Goal: Task Accomplishment & Management: Use online tool/utility

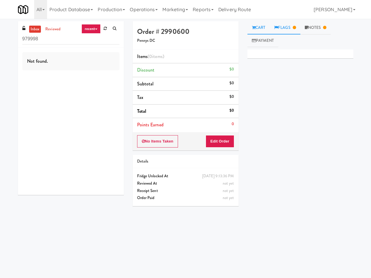
click at [285, 30] on link "Flags" at bounding box center [285, 27] width 31 height 13
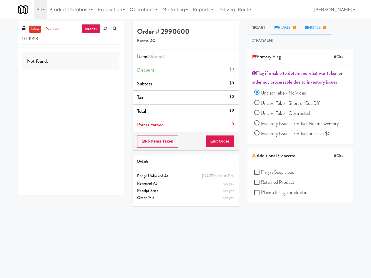
click at [314, 32] on link "Notes" at bounding box center [316, 27] width 31 height 13
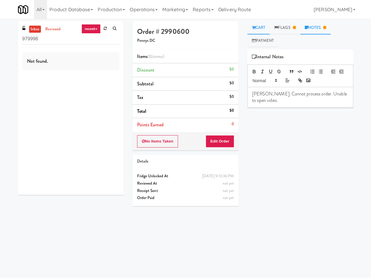
drag, startPoint x: 264, startPoint y: 25, endPoint x: 263, endPoint y: 30, distance: 5.1
click at [264, 25] on link "Cart" at bounding box center [259, 27] width 23 height 13
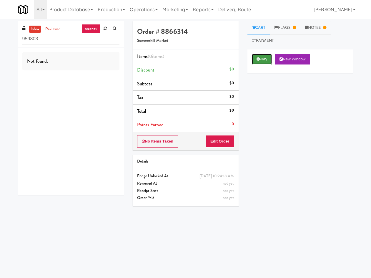
click at [260, 60] on button "Play" at bounding box center [262, 59] width 20 height 11
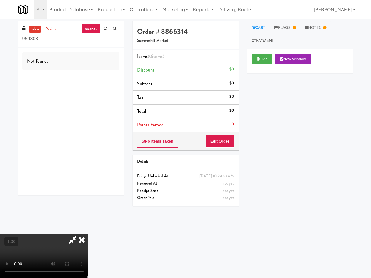
click at [88, 234] on icon at bounding box center [81, 240] width 13 height 12
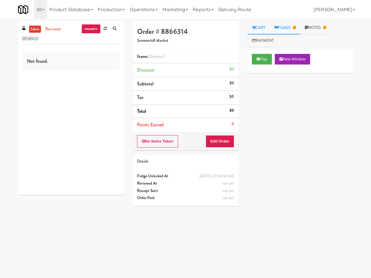
click at [284, 24] on link "Flags" at bounding box center [285, 27] width 31 height 13
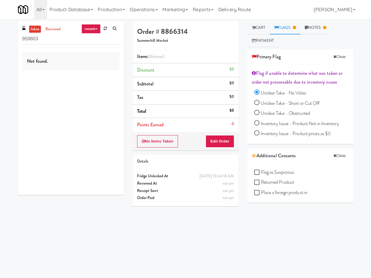
drag, startPoint x: 319, startPoint y: 24, endPoint x: 298, endPoint y: 49, distance: 32.8
click at [319, 23] on link "Notes" at bounding box center [316, 27] width 31 height 13
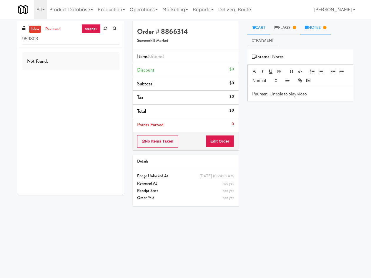
click at [261, 28] on link "Cart" at bounding box center [259, 27] width 23 height 13
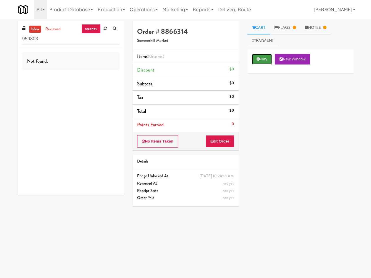
click at [258, 61] on icon at bounding box center [258, 59] width 3 height 4
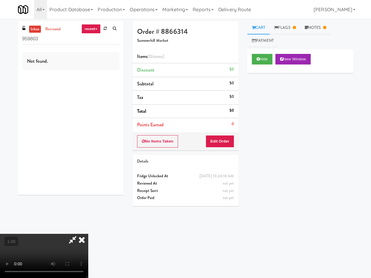
click at [88, 234] on icon at bounding box center [81, 240] width 13 height 12
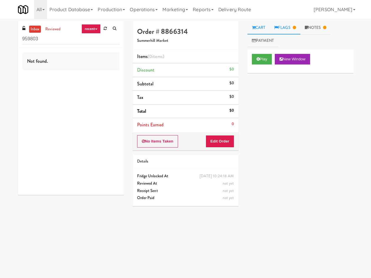
click at [287, 25] on link "Flags" at bounding box center [285, 27] width 31 height 13
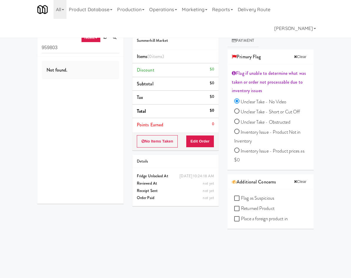
click at [162, 241] on div "Order # 8866314 Summerhill Market Items (0 items ) Discount $0 Subtotal $0 Tax …" at bounding box center [223, 145] width 191 height 249
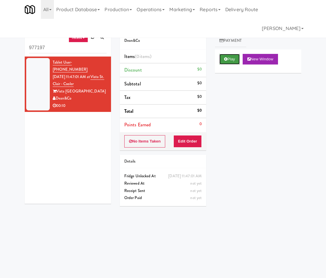
click at [225, 59] on icon at bounding box center [225, 59] width 3 height 4
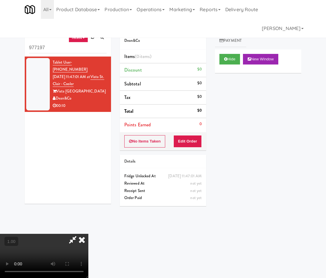
click at [88, 234] on video at bounding box center [44, 256] width 88 height 44
click at [279, 30] on link "Notes" at bounding box center [277, 27] width 31 height 13
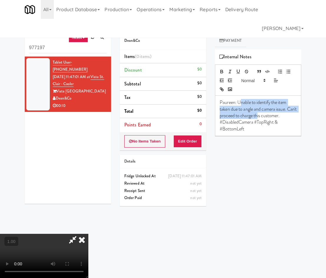
drag, startPoint x: 241, startPoint y: 100, endPoint x: 269, endPoint y: 114, distance: 31.5
click at [269, 114] on p "Paureen: Unable to identify the item taken due to angle and camera issue. Can't…" at bounding box center [258, 115] width 77 height 33
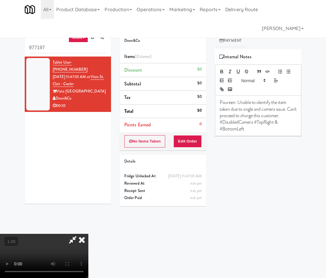
drag, startPoint x: 254, startPoint y: 32, endPoint x: 256, endPoint y: 25, distance: 7.8
click at [254, 32] on link "Flags" at bounding box center [250, 27] width 25 height 13
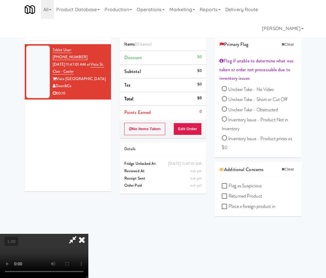
scroll to position [19, 0]
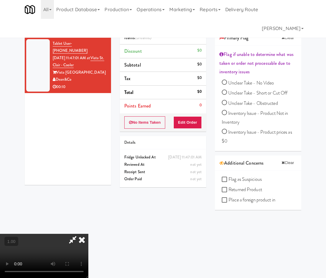
click at [248, 101] on span "Unclear Take - Obstructed" at bounding box center [253, 103] width 50 height 7
click at [227, 101] on input "Unclear Take - Obstructed" at bounding box center [224, 103] width 5 height 5
radio input "true"
drag, startPoint x: 98, startPoint y: 132, endPoint x: 96, endPoint y: 136, distance: 4.9
click at [98, 132] on div "Tablet User · (503) 444-0571 Sep 4, 2025 11:47:01 AM at Vista St. Clair - Coole…" at bounding box center [68, 111] width 86 height 147
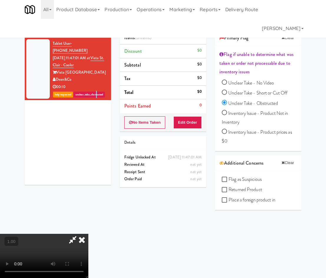
click at [88, 272] on video at bounding box center [44, 256] width 88 height 44
click at [88, 234] on icon at bounding box center [81, 240] width 13 height 12
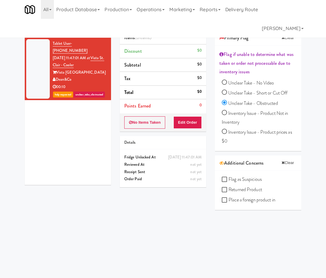
click at [77, 232] on div "inbox reviewed recent all unclear take inventory issue suspicious failed recent…" at bounding box center [163, 126] width 286 height 249
click at [146, 225] on div "Order # 8875309 Dean&Co Items (0 items ) Discount $0 Subtotal $0 Tax $0 Total $…" at bounding box center [210, 126] width 191 height 249
click at [163, 5] on link "Operations" at bounding box center [150, 9] width 33 height 19
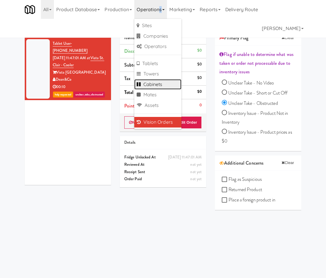
click at [161, 84] on link "Cabinets" at bounding box center [157, 84] width 47 height 11
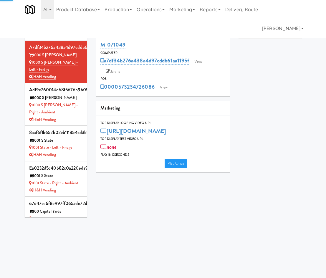
type input "3"
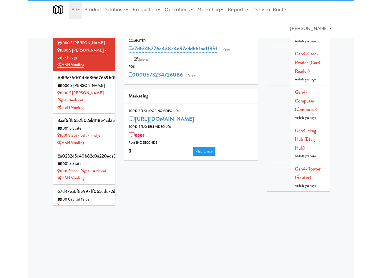
scroll to position [19, 0]
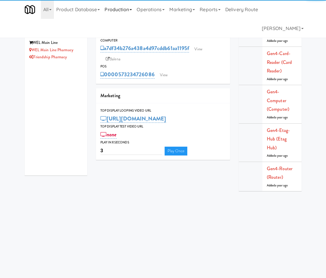
type input "friend"
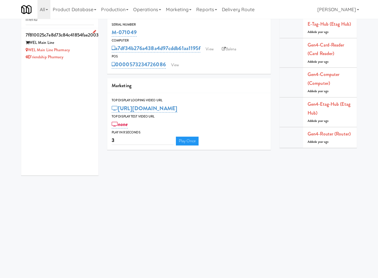
click at [73, 55] on div "Friendship Pharmacy" at bounding box center [60, 57] width 69 height 7
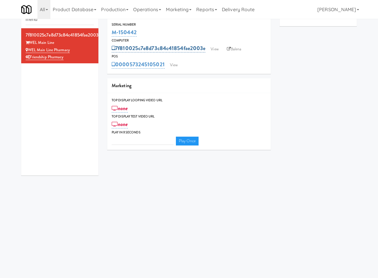
type input "3"
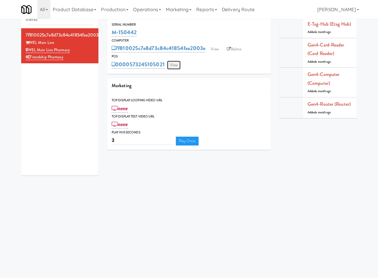
click at [170, 62] on link "View" at bounding box center [174, 65] width 14 height 9
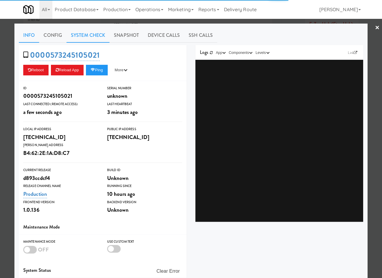
click at [86, 37] on link "System Check" at bounding box center [88, 35] width 43 height 15
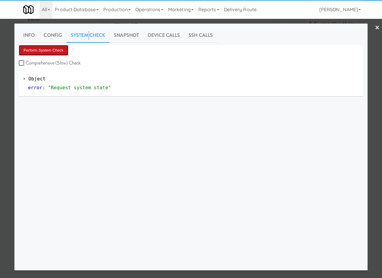
click at [56, 52] on button "Perform System Check" at bounding box center [43, 50] width 49 height 11
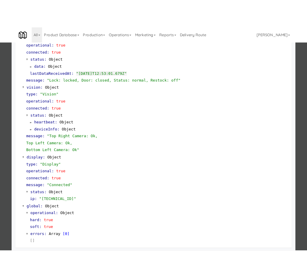
scroll to position [179, 0]
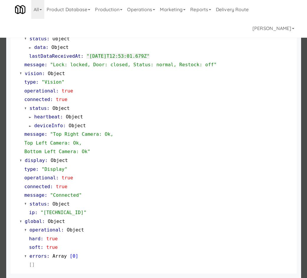
click at [204, 42] on div "status : Object data : Object lastDataReceivedAt : "2025-09-05T12:53:01.679Z"" at bounding box center [157, 47] width 267 height 26
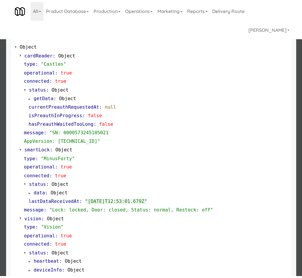
scroll to position [0, 0]
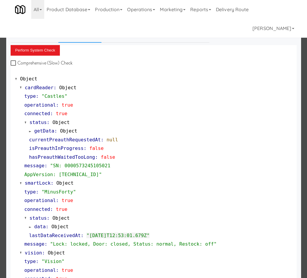
click at [300, 29] on link "×" at bounding box center [302, 28] width 5 height 18
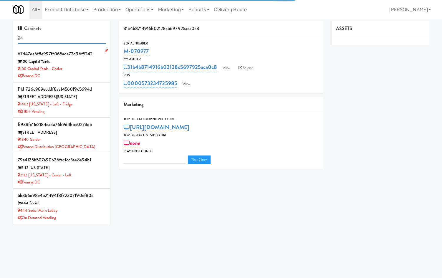
type input "3"
click at [26, 36] on input "94" at bounding box center [62, 38] width 88 height 11
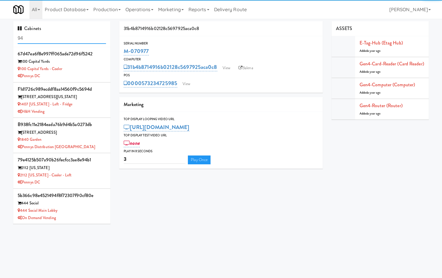
click at [26, 37] on input "94" at bounding box center [62, 38] width 88 height 11
paste input "Stonebriar #3 Ambient"
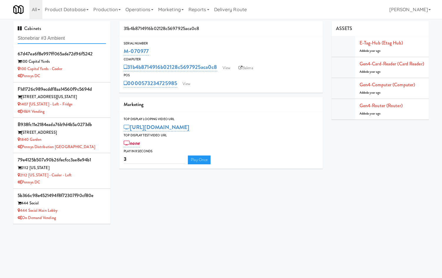
type input "Stonebriar #3 Ambient"
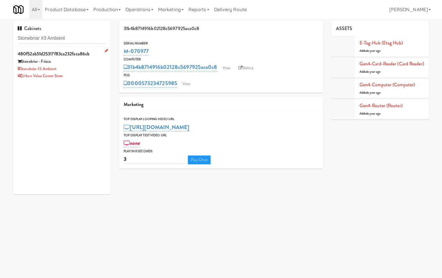
click at [92, 78] on div "Urban Value Corner Store" at bounding box center [62, 75] width 88 height 7
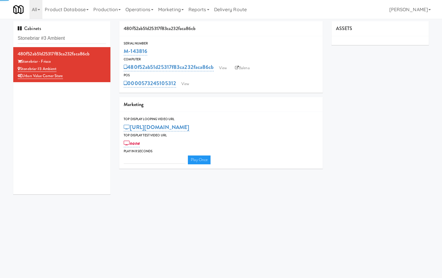
type input "3"
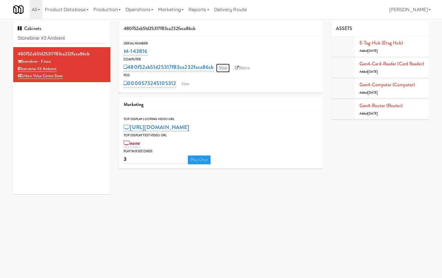
click at [228, 69] on link "View" at bounding box center [223, 68] width 14 height 9
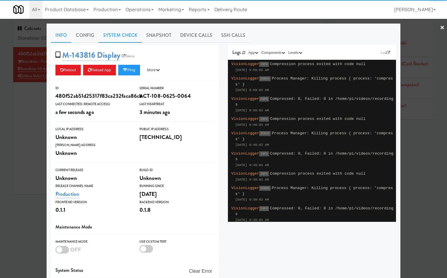
click at [102, 34] on link "System Check" at bounding box center [120, 35] width 43 height 15
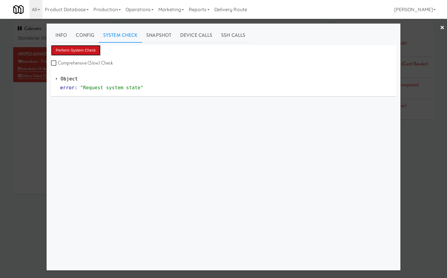
click at [79, 45] on button "Perform System Check" at bounding box center [75, 50] width 49 height 11
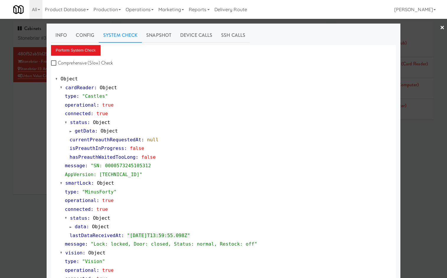
drag, startPoint x: 4, startPoint y: 153, endPoint x: 142, endPoint y: 75, distance: 158.7
click at [4, 153] on div at bounding box center [223, 139] width 447 height 278
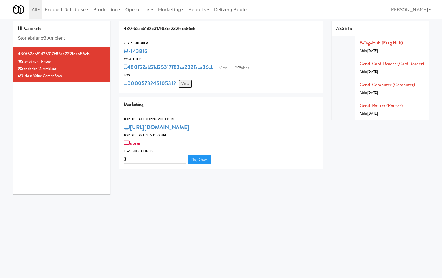
click at [183, 83] on link "View" at bounding box center [186, 84] width 14 height 9
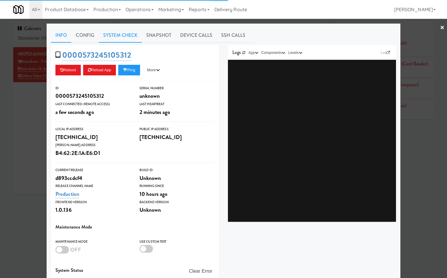
click at [123, 38] on link "System Check" at bounding box center [120, 35] width 43 height 15
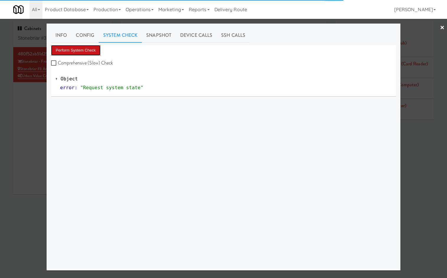
drag, startPoint x: 94, startPoint y: 45, endPoint x: 97, endPoint y: 47, distance: 3.7
click at [94, 44] on div "Info Config System Check Snapshot Device Calls SSH Calls Perform System Check C…" at bounding box center [223, 147] width 345 height 238
click at [160, 36] on link "Snapshot" at bounding box center [159, 35] width 34 height 15
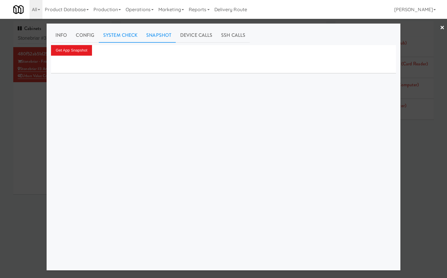
click at [130, 38] on link "System Check" at bounding box center [120, 35] width 43 height 15
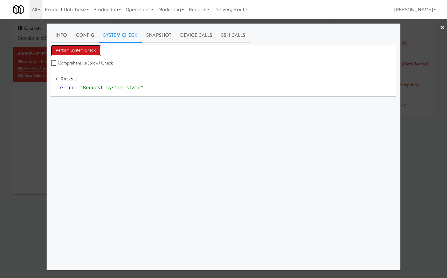
click at [87, 49] on button "Perform System Check" at bounding box center [75, 50] width 49 height 11
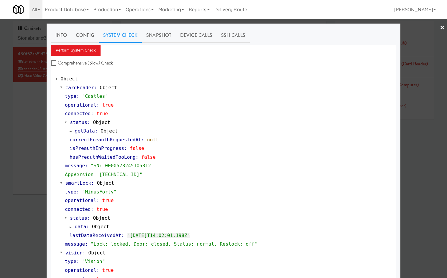
drag, startPoint x: 163, startPoint y: 37, endPoint x: 109, endPoint y: 34, distance: 53.7
click at [162, 37] on link "Snapshot" at bounding box center [159, 35] width 34 height 15
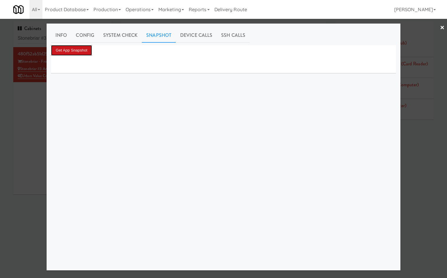
click at [85, 50] on button "Get App Snapshot" at bounding box center [71, 50] width 41 height 11
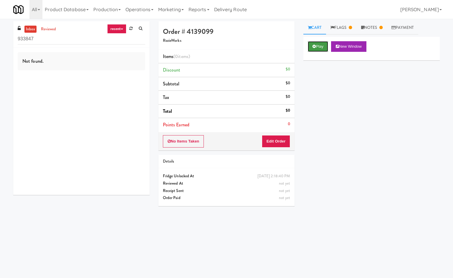
click at [321, 47] on button "Play" at bounding box center [318, 46] width 20 height 11
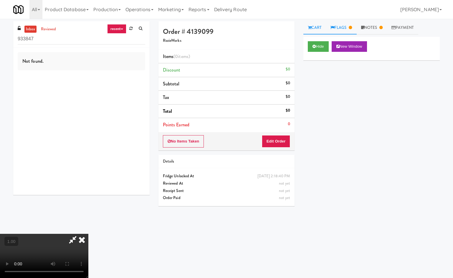
click at [347, 24] on link "Flags" at bounding box center [341, 27] width 31 height 13
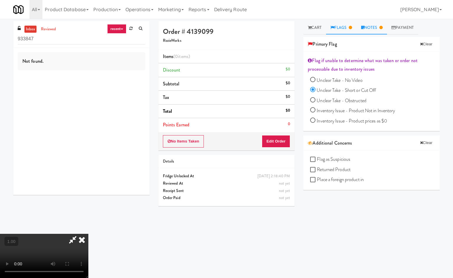
click at [370, 27] on link "Notes" at bounding box center [372, 27] width 31 height 13
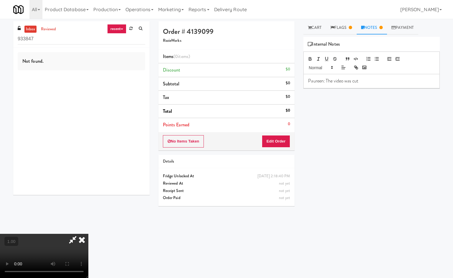
scroll to position [23, 0]
click at [88, 234] on video at bounding box center [44, 256] width 88 height 44
click at [88, 234] on icon at bounding box center [81, 240] width 13 height 12
